Goal: Find specific page/section: Find specific page/section

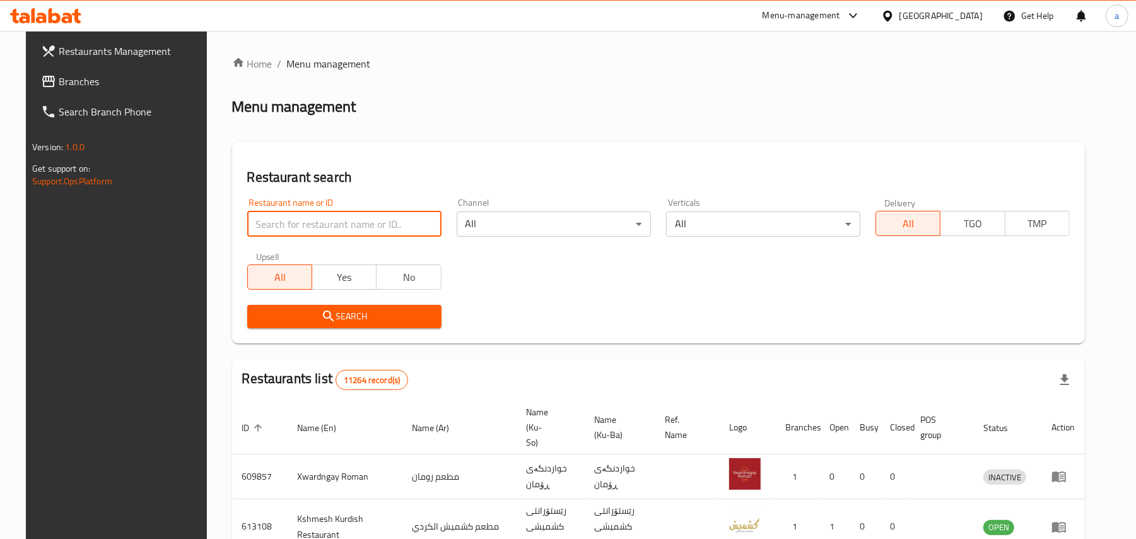
click at [339, 231] on input "search" at bounding box center [344, 223] width 194 height 25
paste input "Ice Pop Fast Food, Zanko"
click button "Search" at bounding box center [344, 316] width 194 height 23
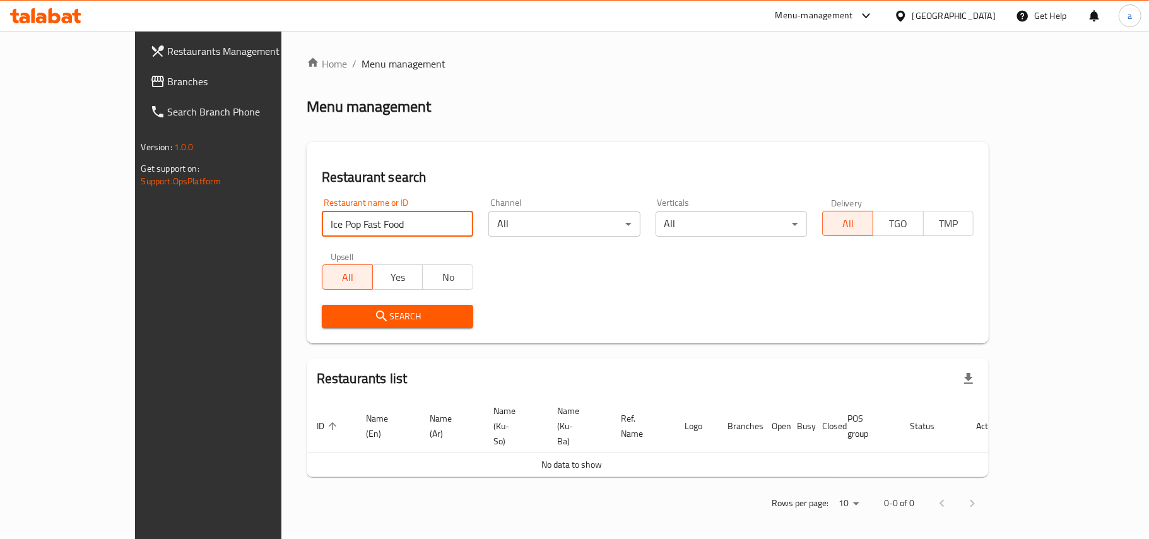
type input "Ice Pop Fast Food"
click button "Search" at bounding box center [397, 316] width 151 height 23
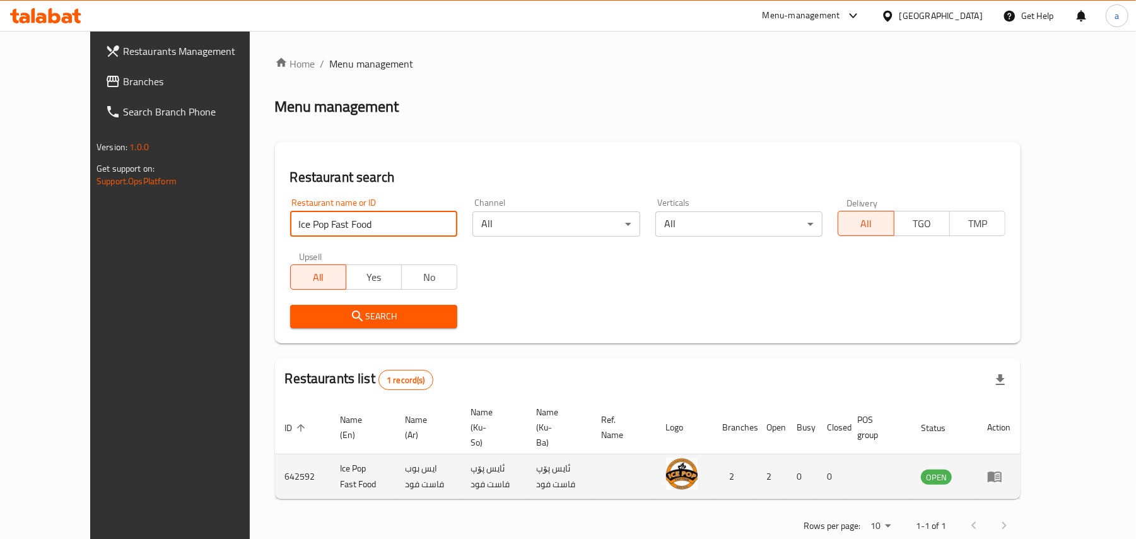
click at [1002, 472] on icon "enhanced table" at bounding box center [995, 477] width 14 height 11
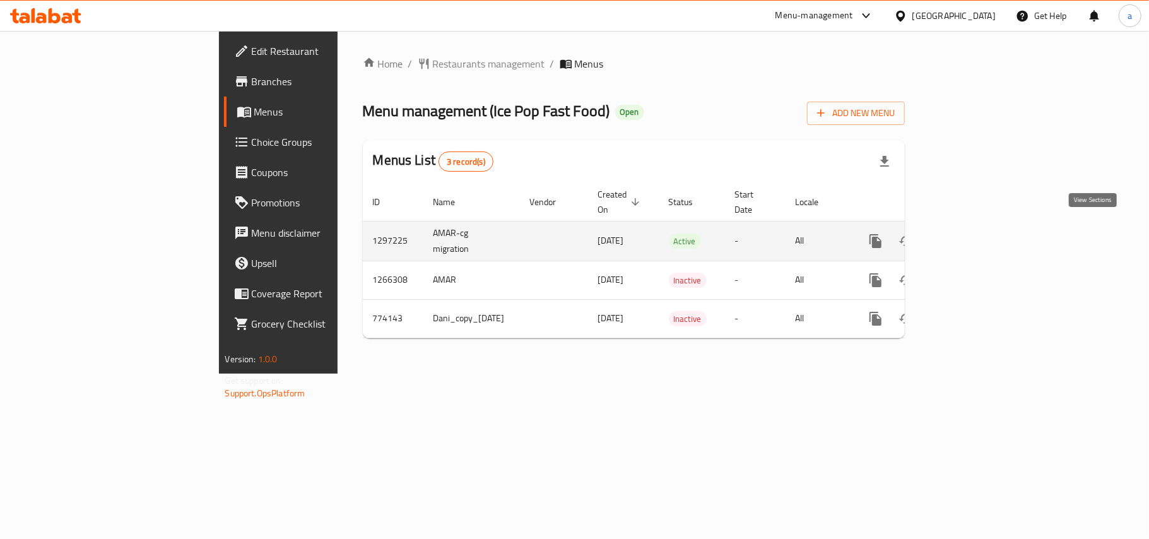
click at [974, 233] on icon "enhanced table" at bounding box center [966, 240] width 15 height 15
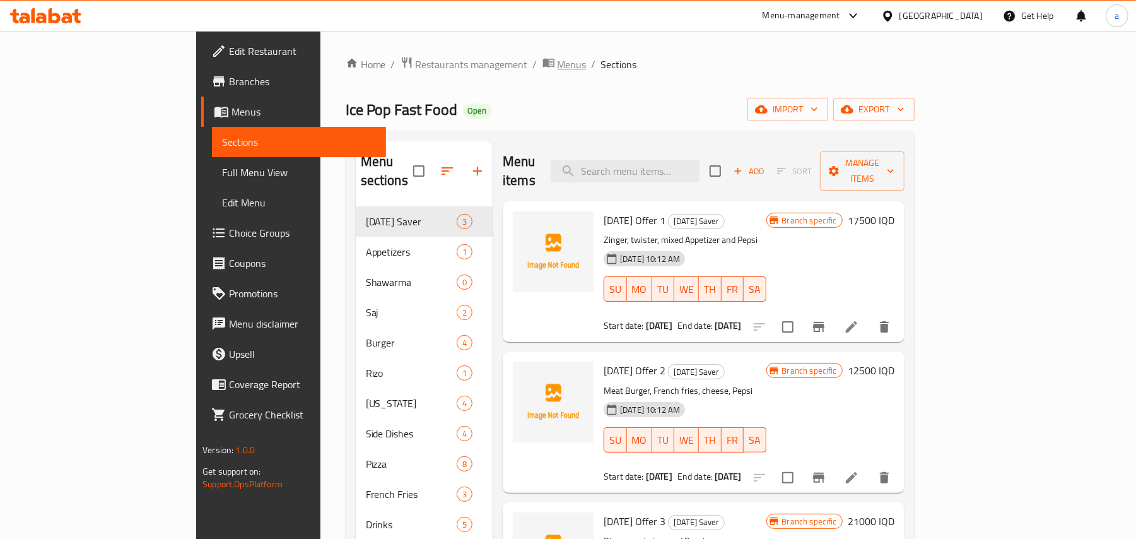
click at [558, 71] on span "Menus" at bounding box center [572, 64] width 29 height 15
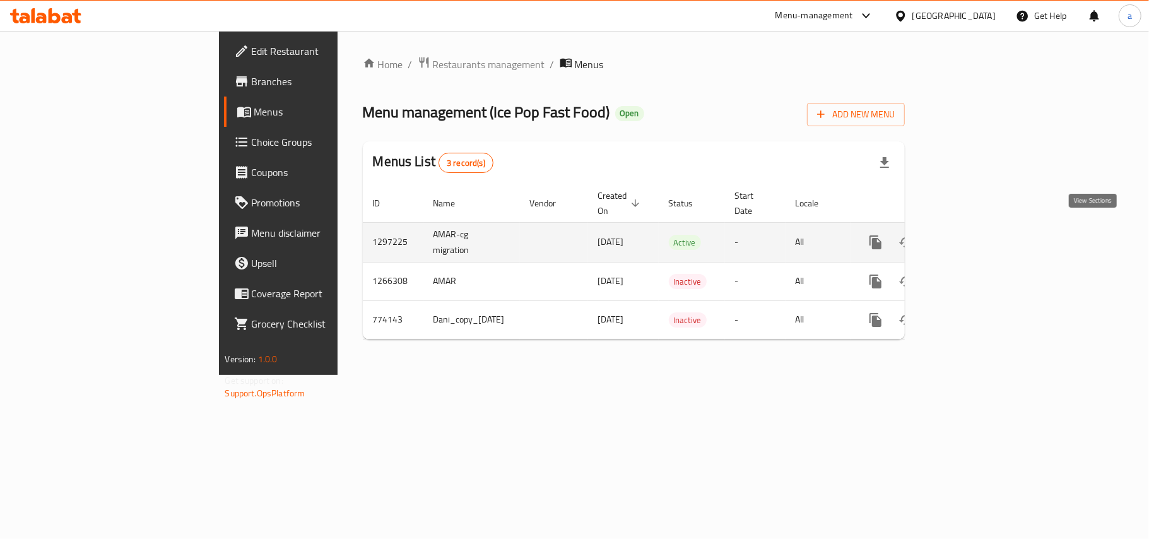
click at [974, 235] on icon "enhanced table" at bounding box center [966, 242] width 15 height 15
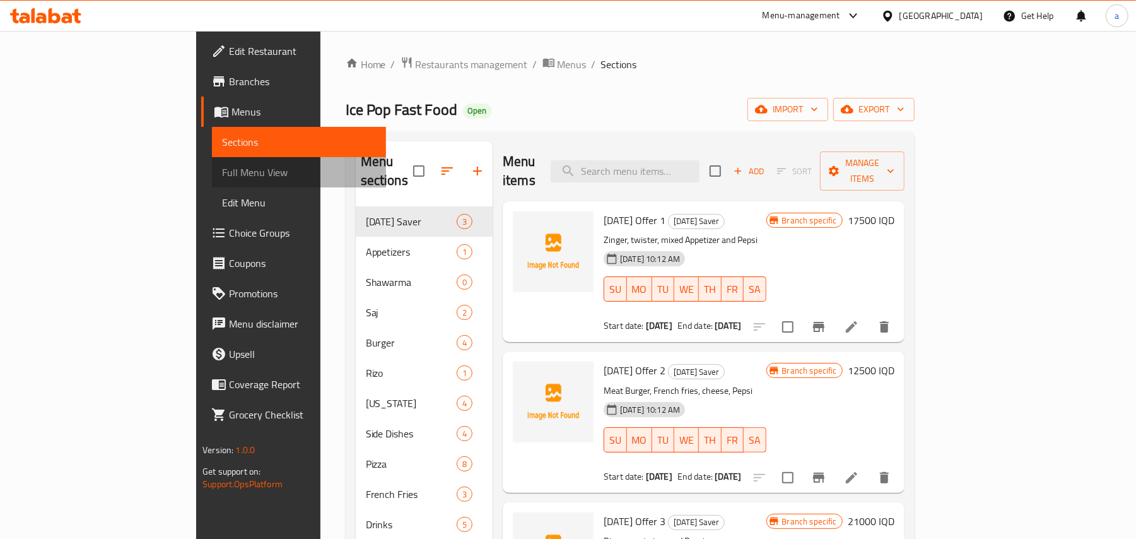
click at [222, 180] on span "Full Menu View" at bounding box center [299, 172] width 154 height 15
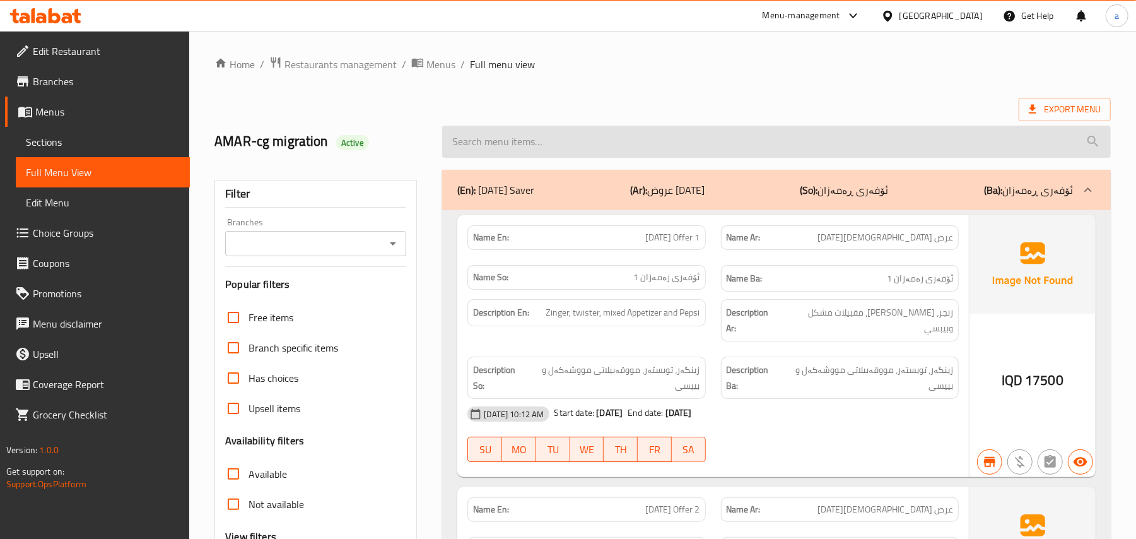
click at [520, 145] on input "search" at bounding box center [776, 142] width 669 height 32
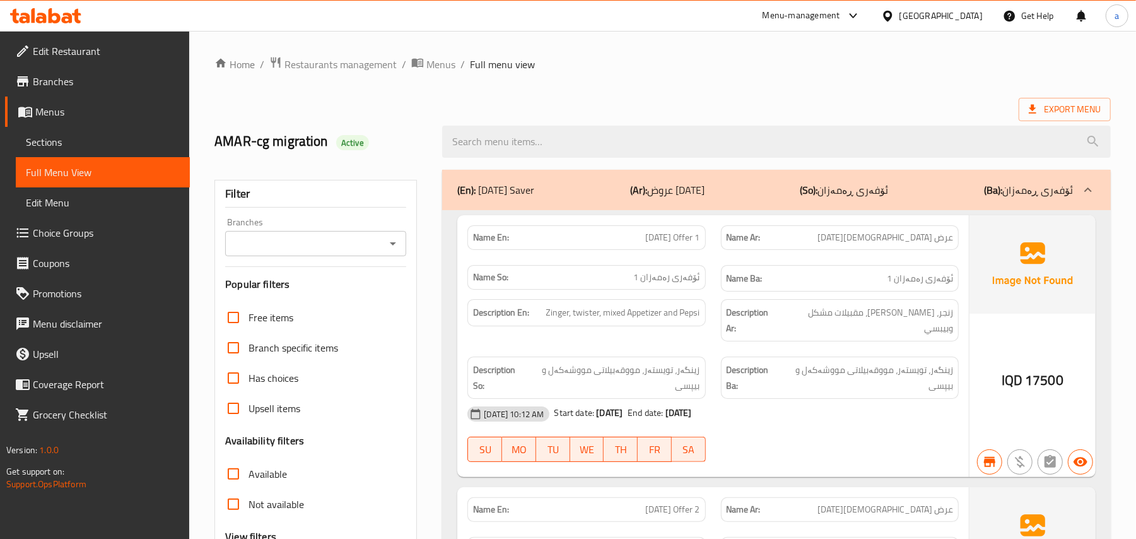
paste input "French Fries"
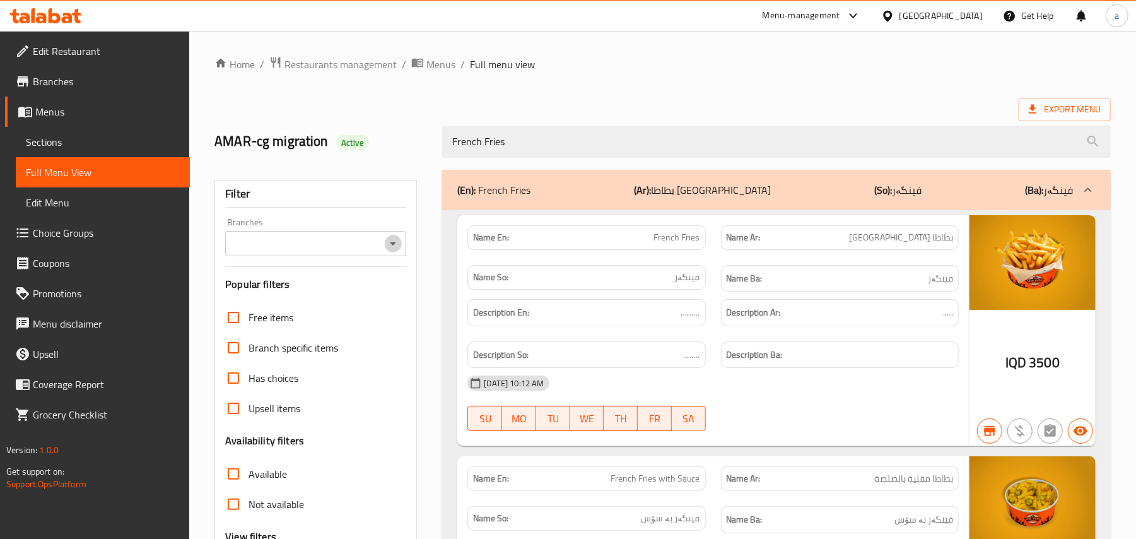
click at [392, 250] on icon "Open" at bounding box center [392, 243] width 15 height 15
type input "French Fries"
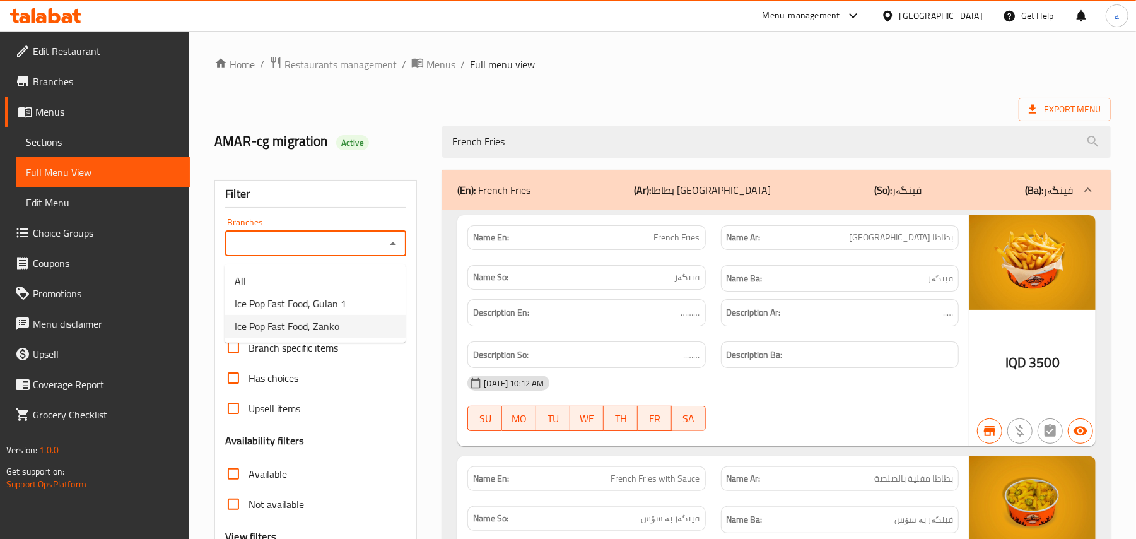
click at [339, 328] on span "Ice Pop Fast Food, Zanko" at bounding box center [287, 326] width 105 height 15
type input "Ice Pop Fast Food, Zanko"
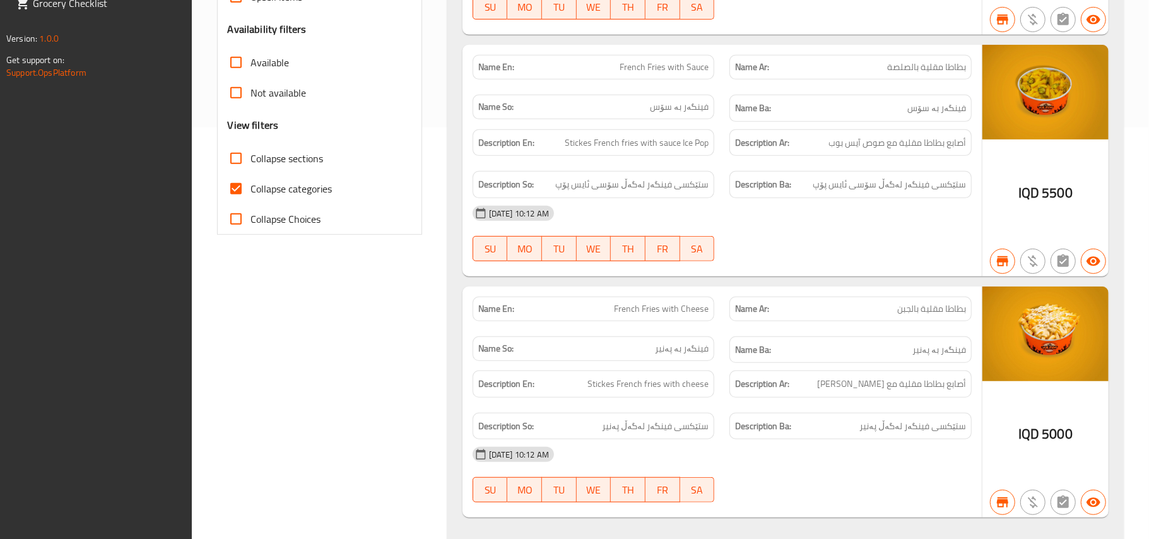
scroll to position [450, 0]
